Goal: Task Accomplishment & Management: Manage account settings

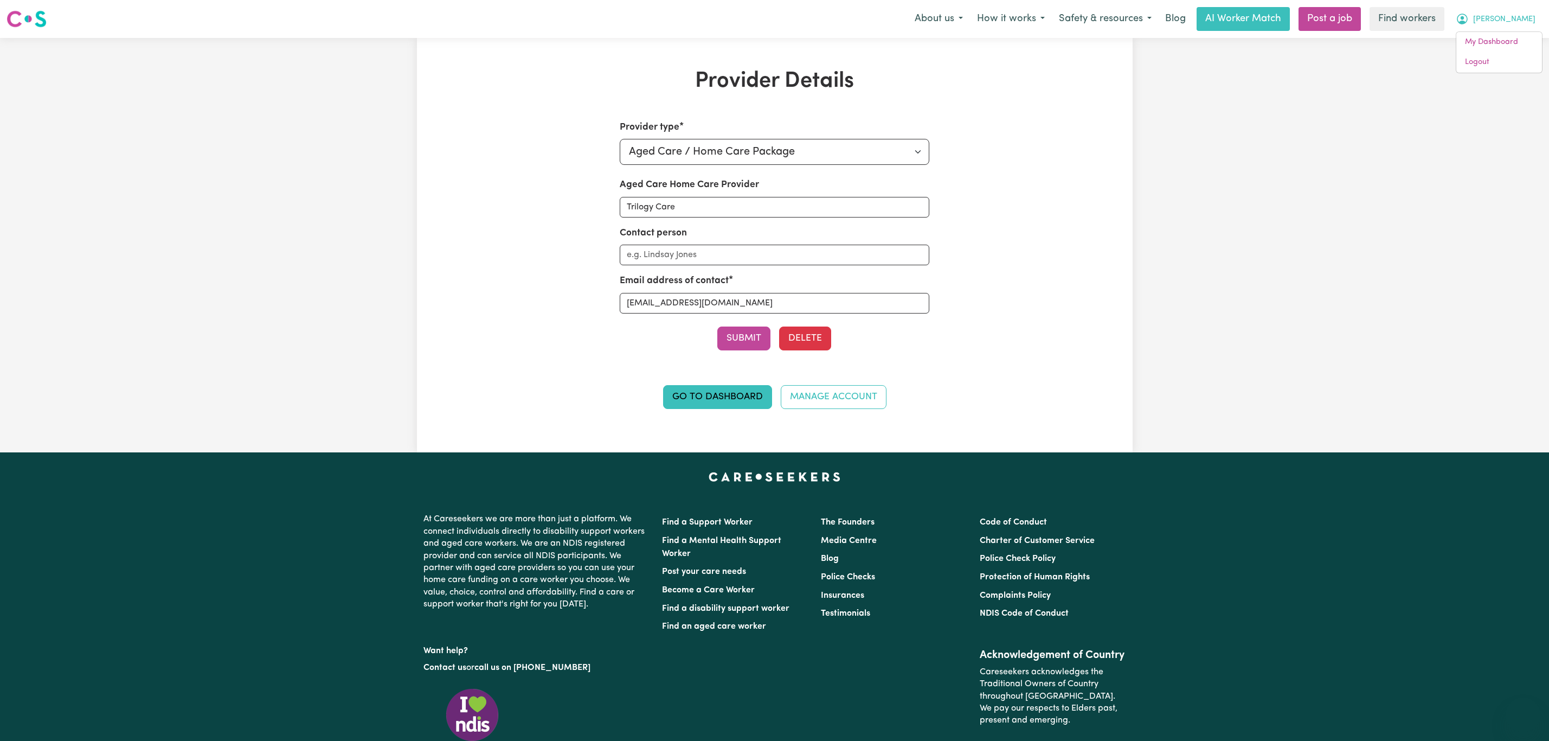
select select "AGED_HOME_CARE"
click at [1497, 60] on link "Logout" at bounding box center [1499, 62] width 86 height 21
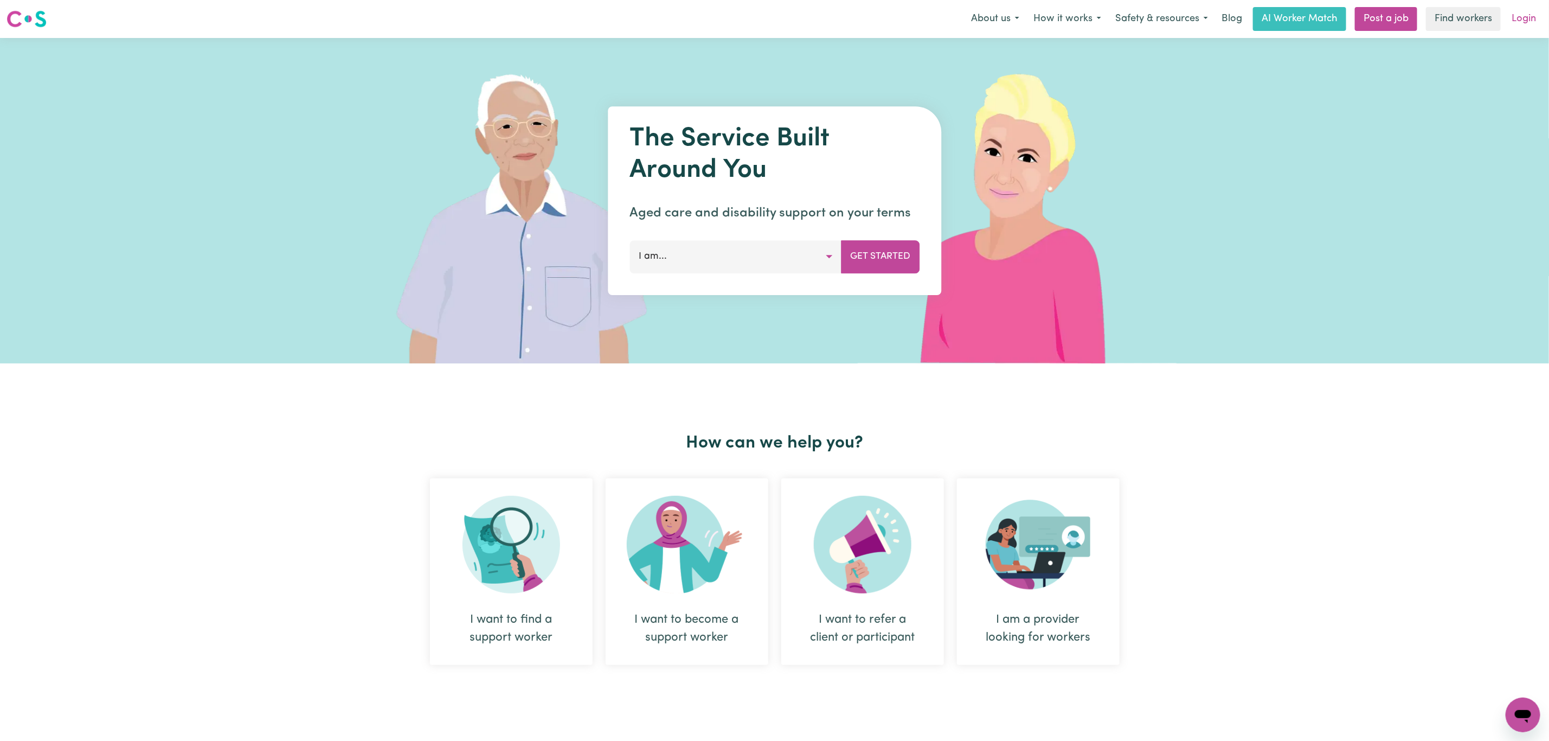
click at [1518, 26] on link "Login" at bounding box center [1523, 19] width 37 height 24
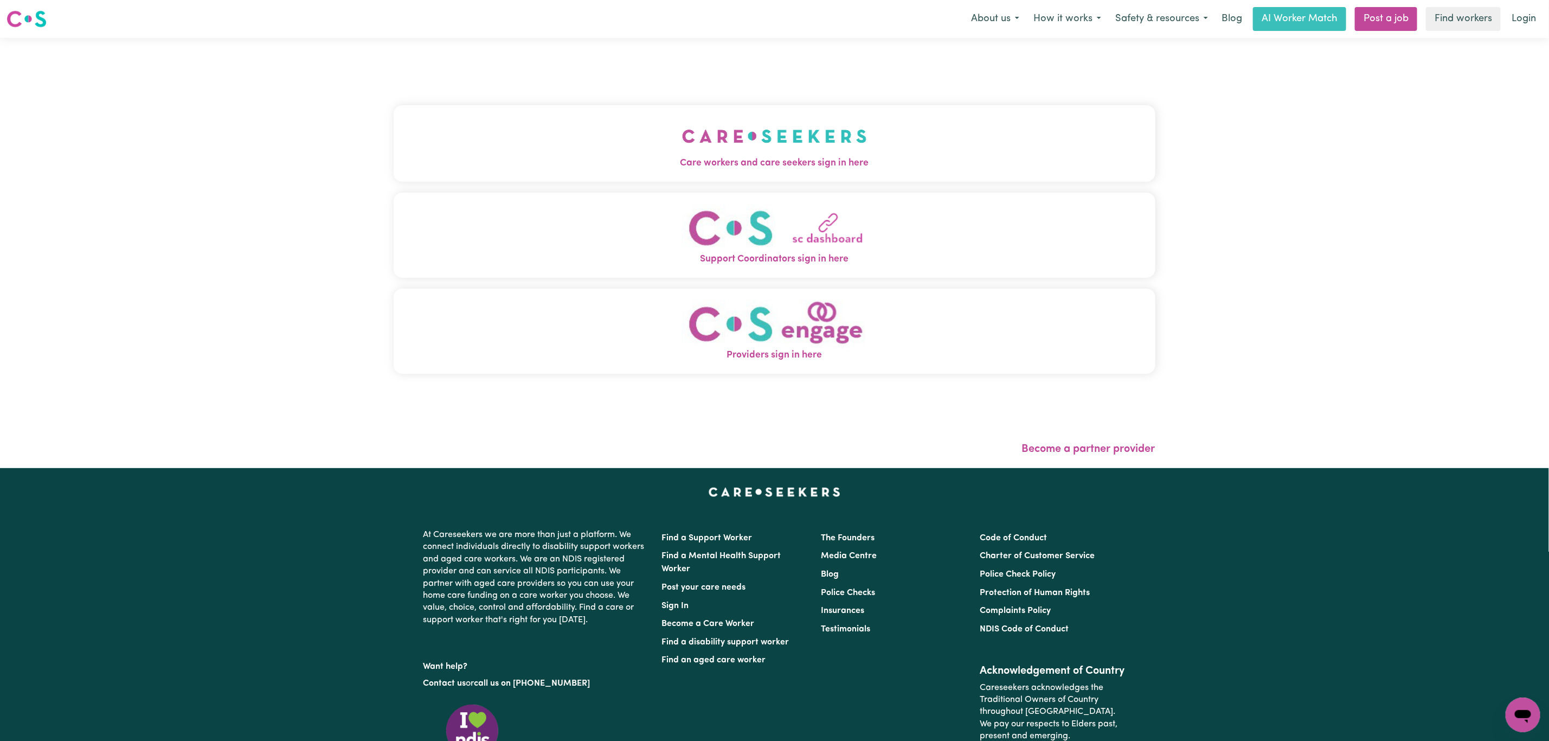
click at [750, 181] on button "Care workers and care seekers sign in here" at bounding box center [775, 143] width 762 height 76
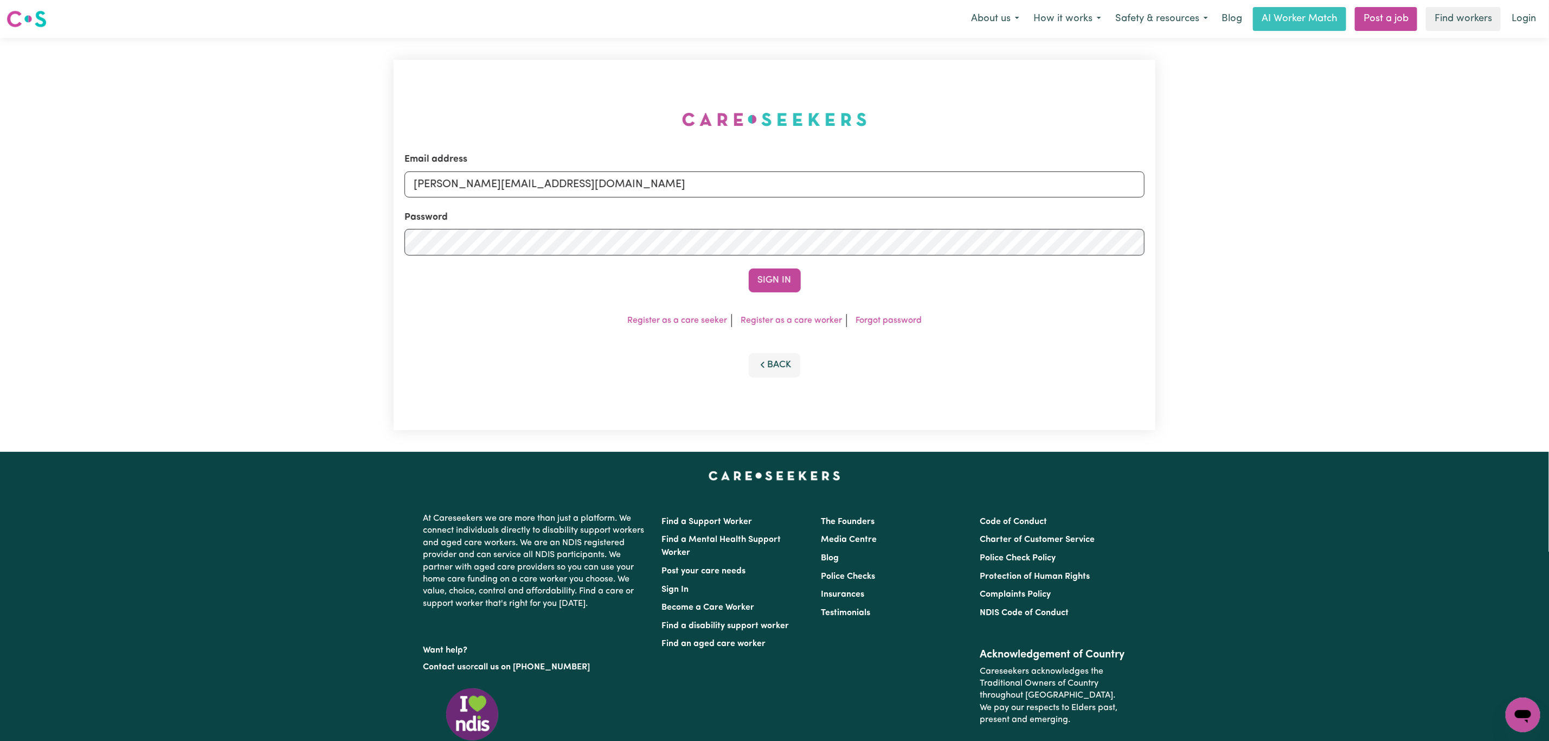
click at [620, 202] on form "Email address [PERSON_NAME][EMAIL_ADDRESS][DOMAIN_NAME] Password Sign In" at bounding box center [774, 222] width 740 height 140
click at [625, 179] on input "[PERSON_NAME][EMAIL_ADDRESS][DOMAIN_NAME]" at bounding box center [774, 184] width 740 height 26
drag, startPoint x: 468, startPoint y: 184, endPoint x: 760, endPoint y: 201, distance: 291.6
click at [760, 201] on form "Email address [EMAIL_ADDRESS][PERSON_NAME][DOMAIN_NAME] Password Sign In" at bounding box center [774, 222] width 740 height 140
type input "[EMAIL_ADDRESS][PERSON_NAME][DOMAIN_NAME]"
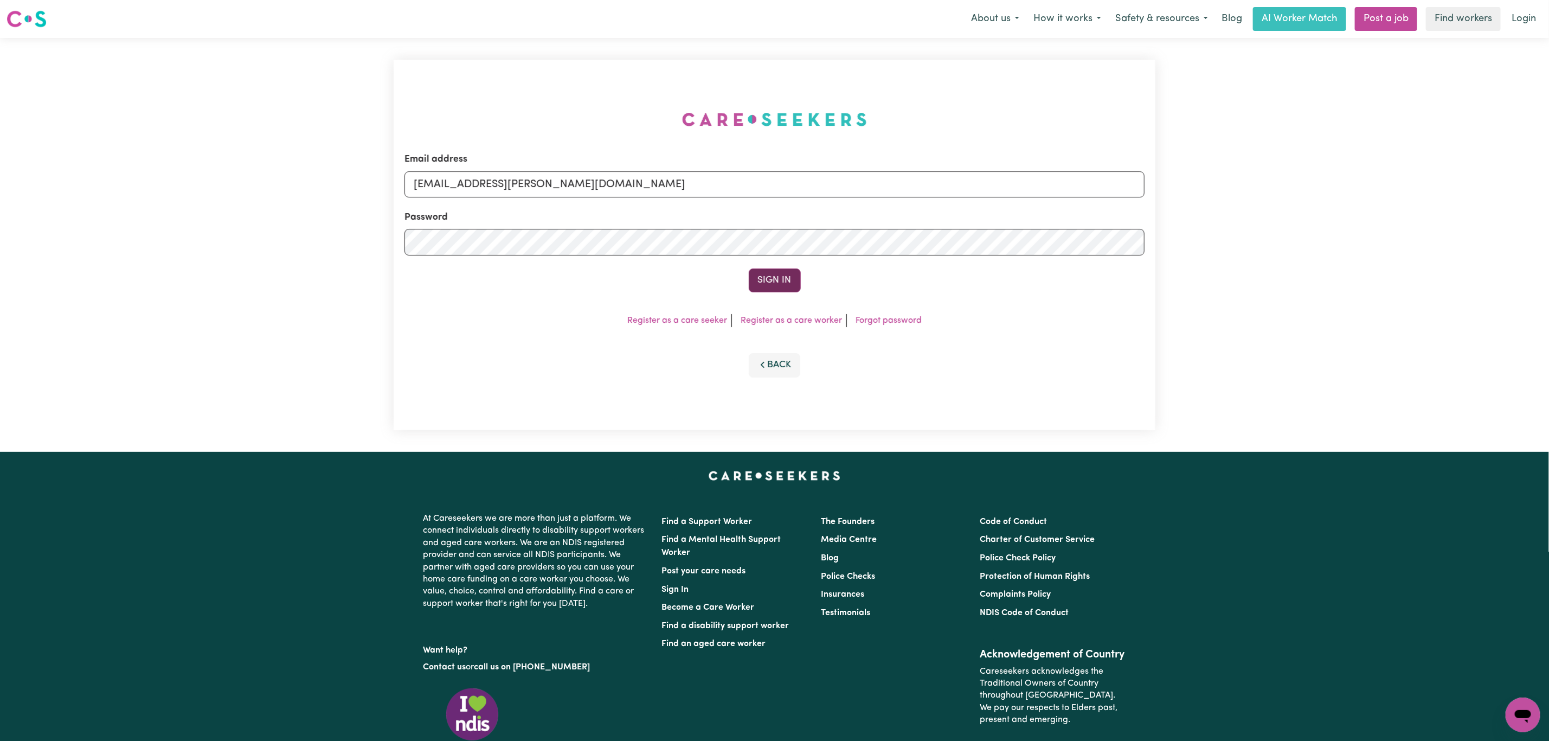
click at [766, 272] on button "Sign In" at bounding box center [775, 280] width 52 height 24
